Goal: Task Accomplishment & Management: Use online tool/utility

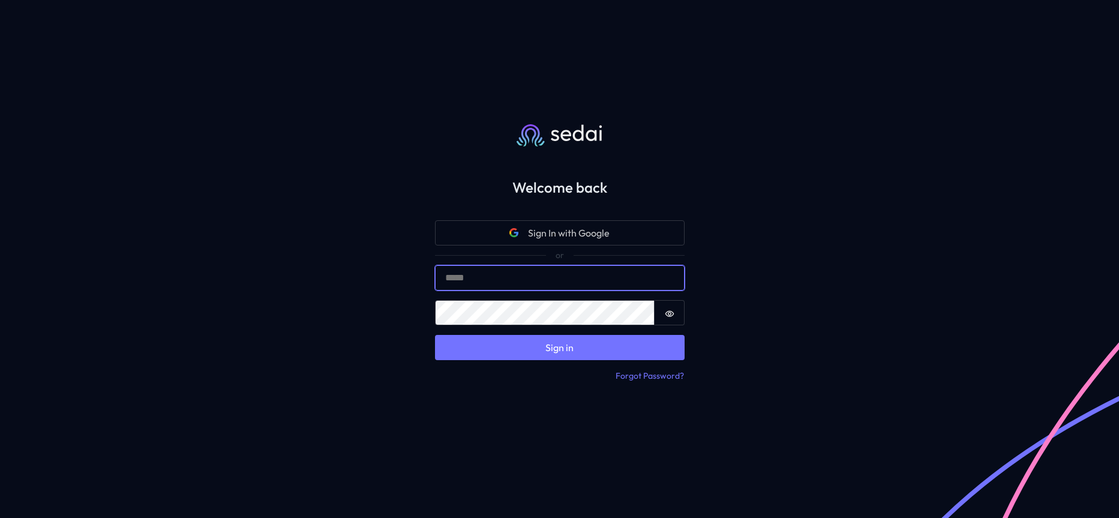
click at [486, 282] on input "Email" at bounding box center [560, 277] width 250 height 25
click at [661, 517] on com-1password-button at bounding box center [559, 518] width 1119 height 0
click at [662, 517] on com-1password-button at bounding box center [559, 518] width 1119 height 0
click at [620, 278] on input "*" at bounding box center [560, 277] width 250 height 25
click at [609, 276] on input "*" at bounding box center [560, 277] width 250 height 25
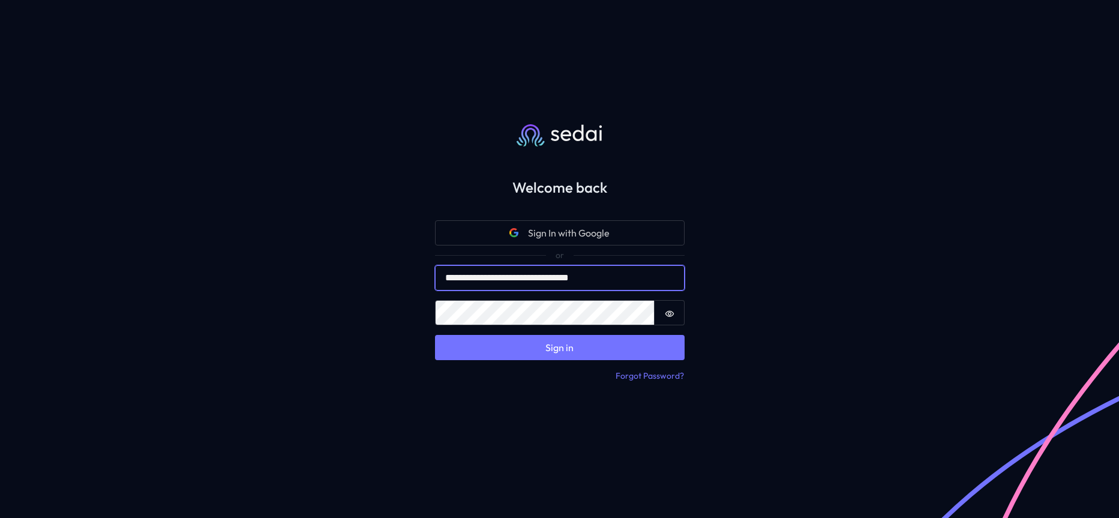
type input "**********"
click at [550, 276] on input "**********" at bounding box center [560, 277] width 250 height 25
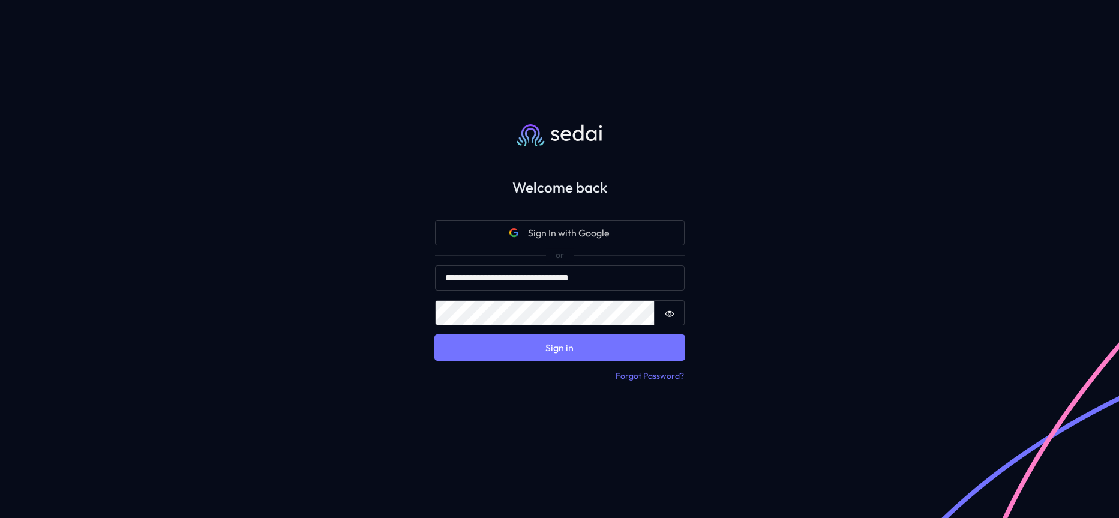
click at [541, 341] on button "Sign in" at bounding box center [560, 347] width 250 height 25
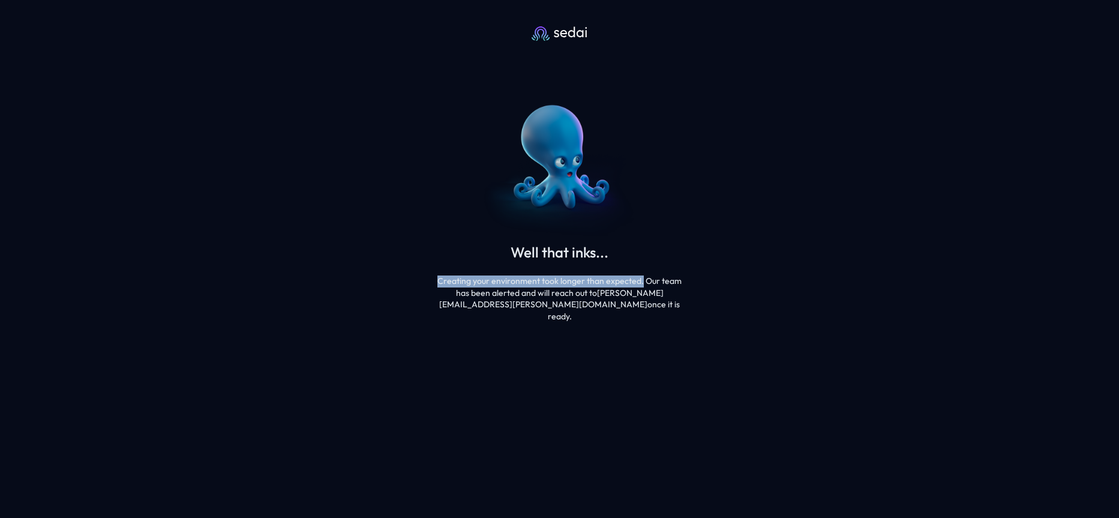
drag, startPoint x: 442, startPoint y: 282, endPoint x: 642, endPoint y: 282, distance: 199.7
click at [642, 282] on div "Creating your environment took longer than expected. Our team has been alerted …" at bounding box center [559, 298] width 253 height 47
copy div "Creating your environment took longer than expected."
